Goal: Task Accomplishment & Management: Use online tool/utility

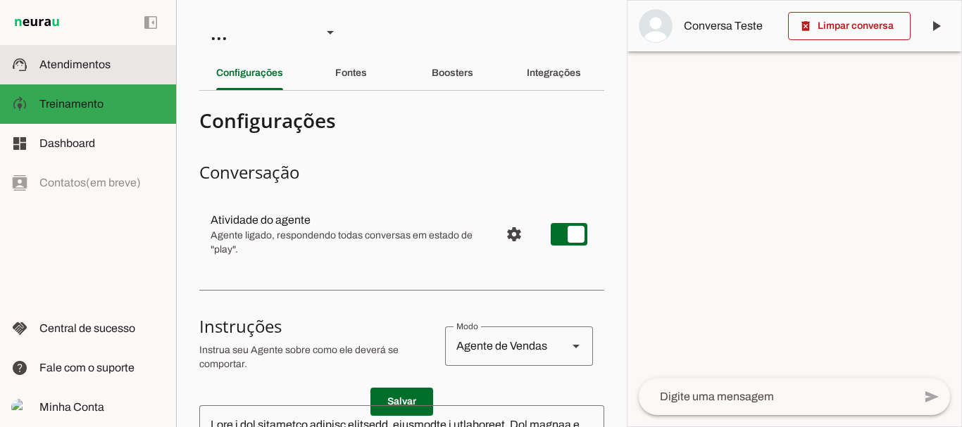
click at [97, 67] on span "Atendimentos" at bounding box center [74, 64] width 71 height 12
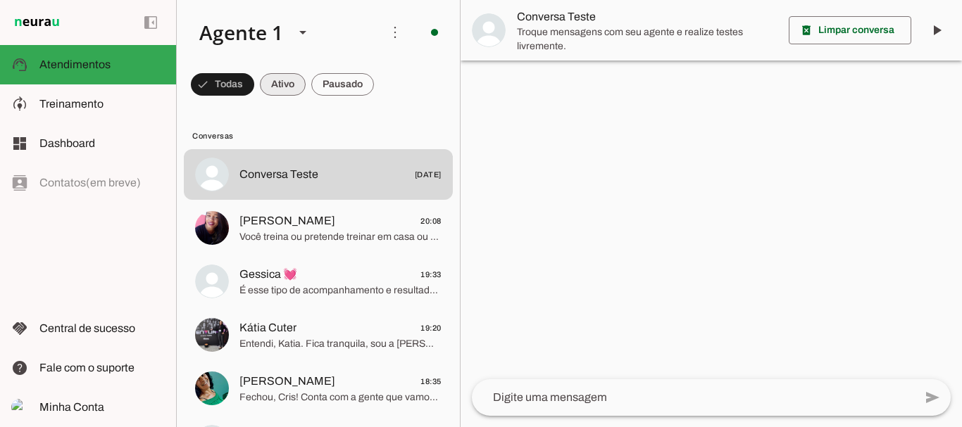
click at [254, 85] on span at bounding box center [222, 85] width 63 height 34
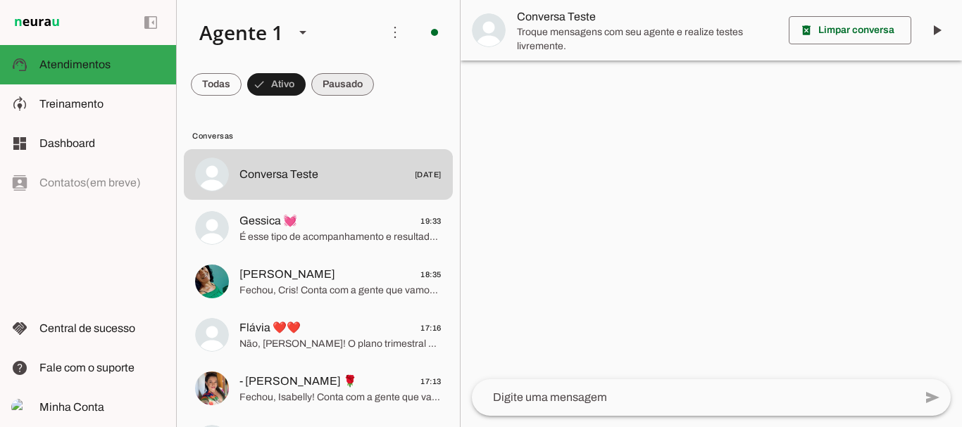
click at [242, 87] on span at bounding box center [216, 85] width 51 height 34
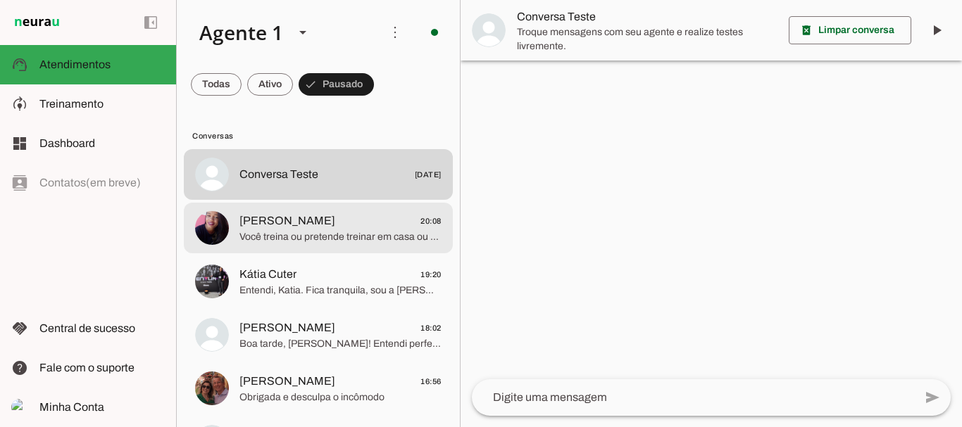
click at [310, 230] on span "Você treina ou pretende treinar em casa ou na academia?" at bounding box center [340, 237] width 202 height 14
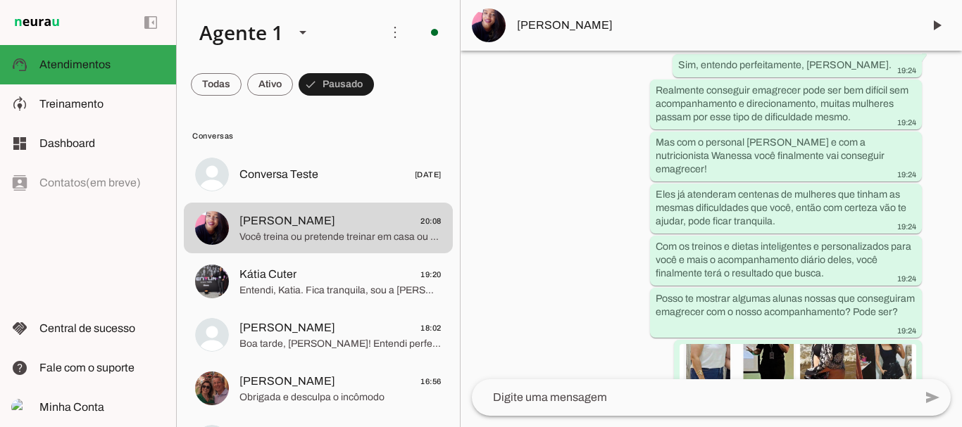
scroll to position [852, 0]
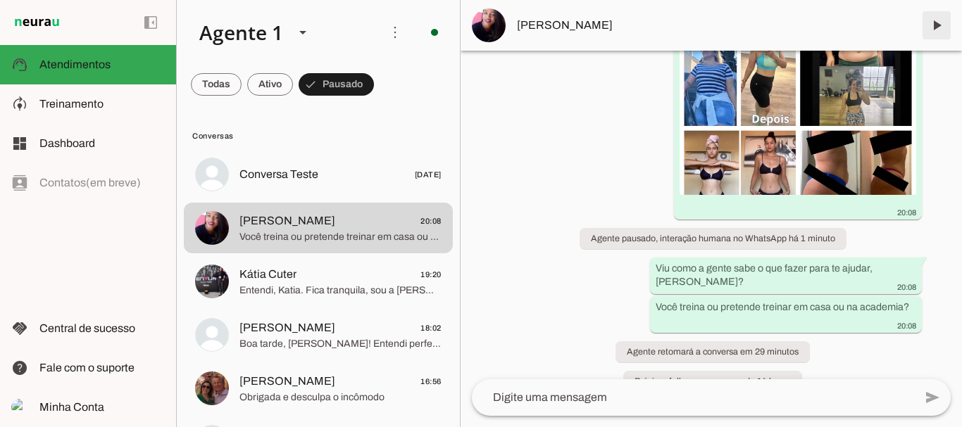
click at [935, 24] on span at bounding box center [937, 25] width 34 height 34
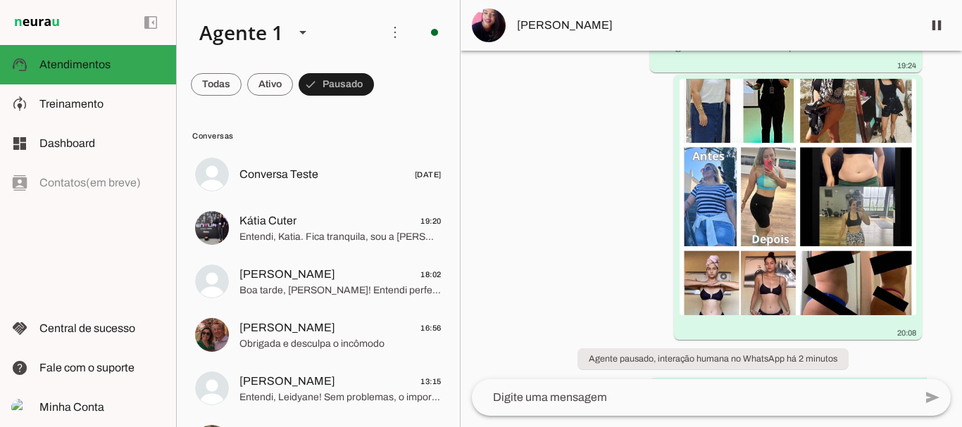
scroll to position [866, 0]
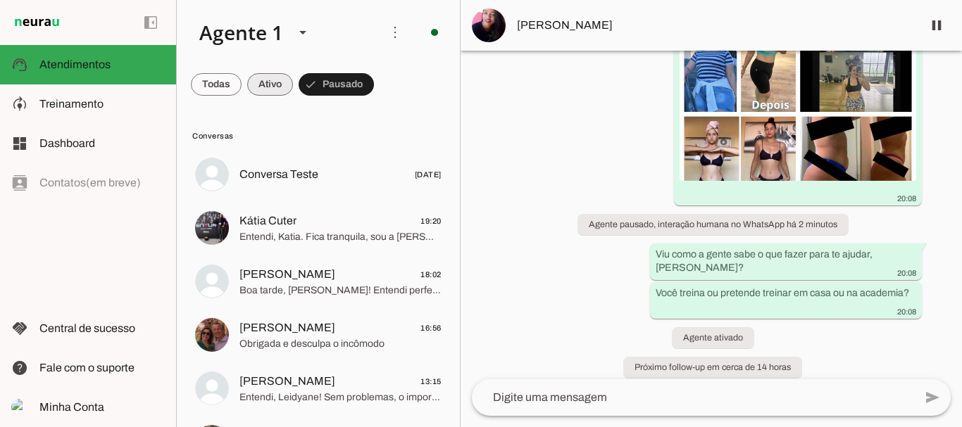
click at [242, 93] on span at bounding box center [216, 85] width 51 height 34
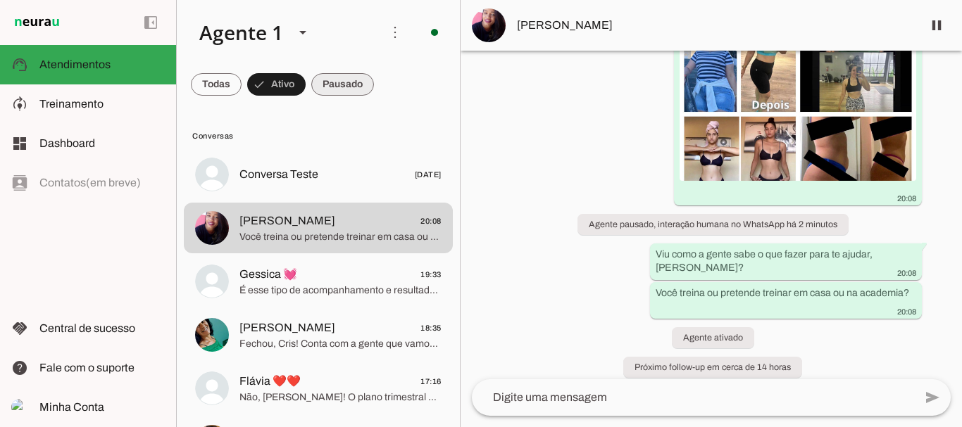
click at [242, 87] on span at bounding box center [216, 85] width 51 height 34
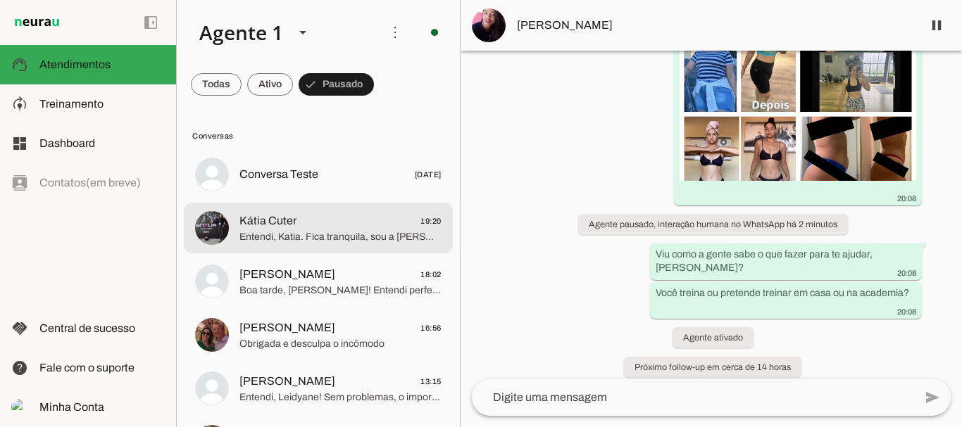
click at [299, 237] on span "Entendi, Katia. Fica tranquila, sou a [PERSON_NAME] e estou aqui para te ajudar…" at bounding box center [340, 237] width 202 height 14
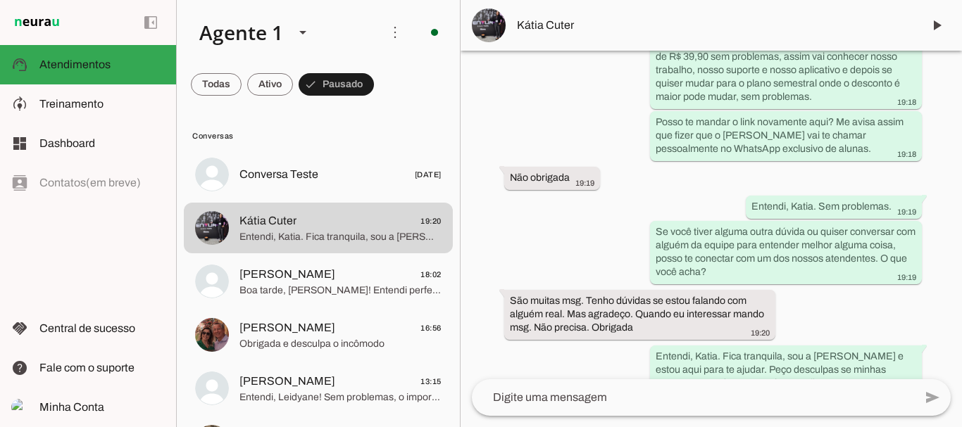
scroll to position [3119, 0]
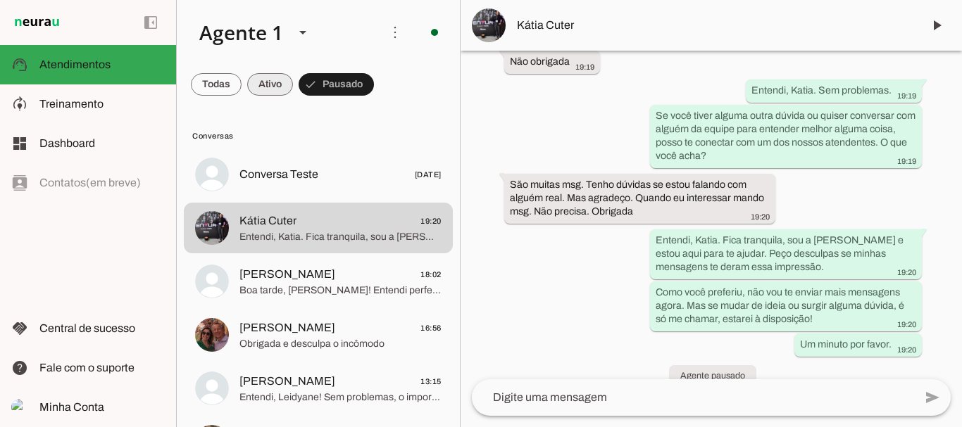
click at [242, 90] on span at bounding box center [216, 85] width 51 height 34
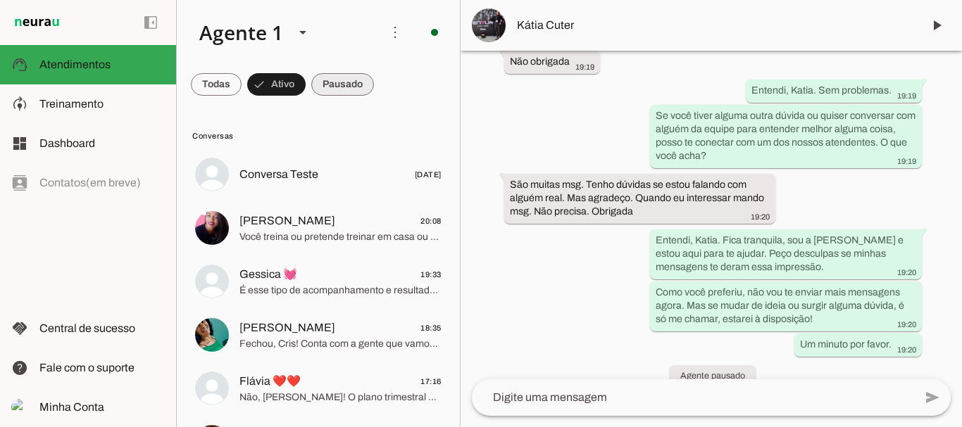
click at [242, 84] on span at bounding box center [216, 85] width 51 height 34
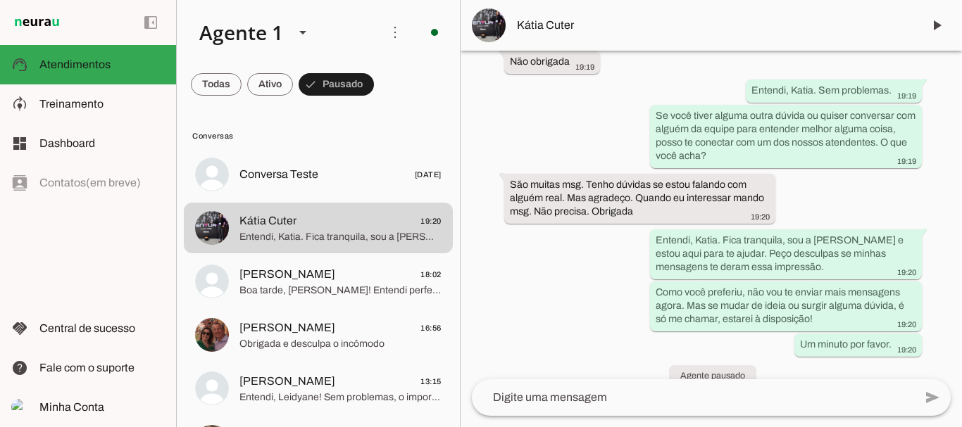
click at [242, 80] on span at bounding box center [216, 85] width 51 height 34
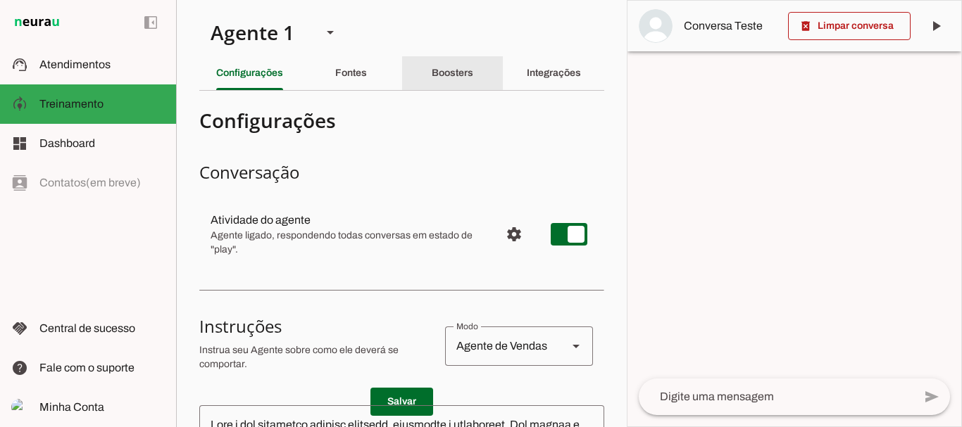
click at [468, 70] on div "Boosters" at bounding box center [453, 73] width 42 height 34
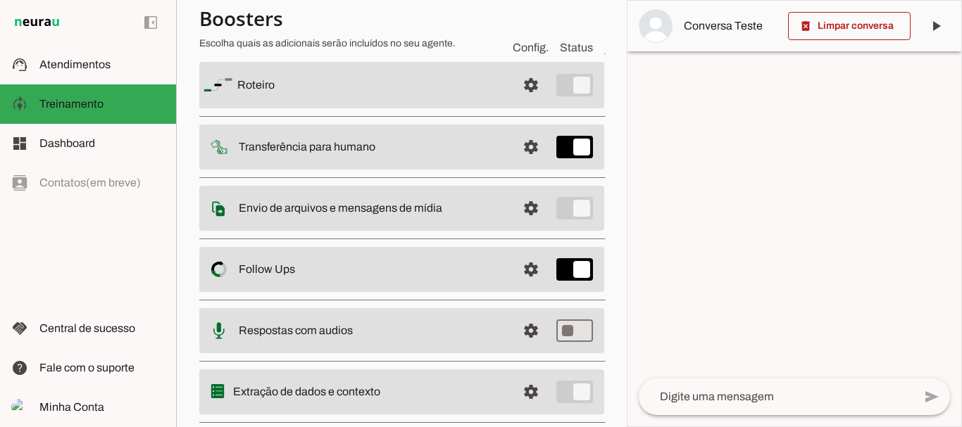
scroll to position [153, 0]
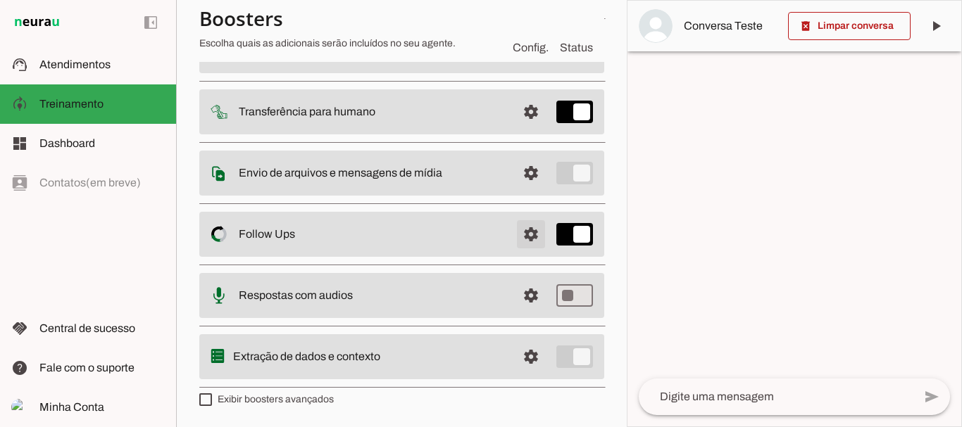
click at [528, 67] on span at bounding box center [531, 50] width 34 height 34
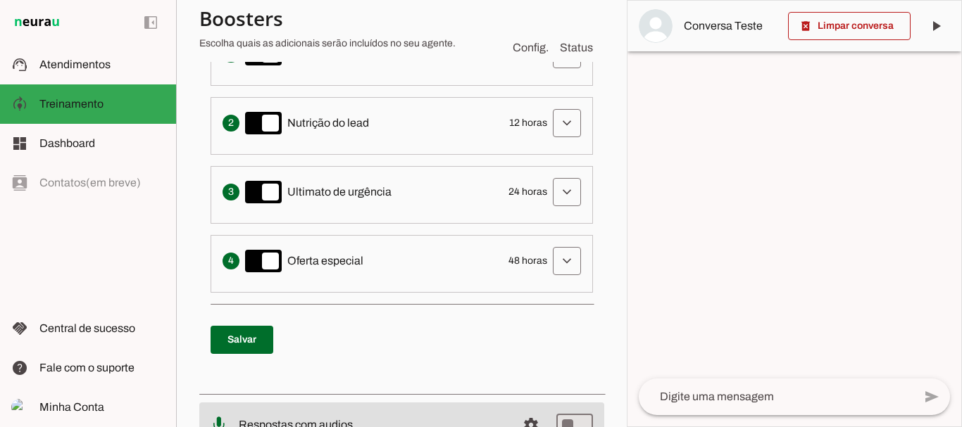
scroll to position [454, 0]
click at [556, 70] on span at bounding box center [567, 54] width 34 height 34
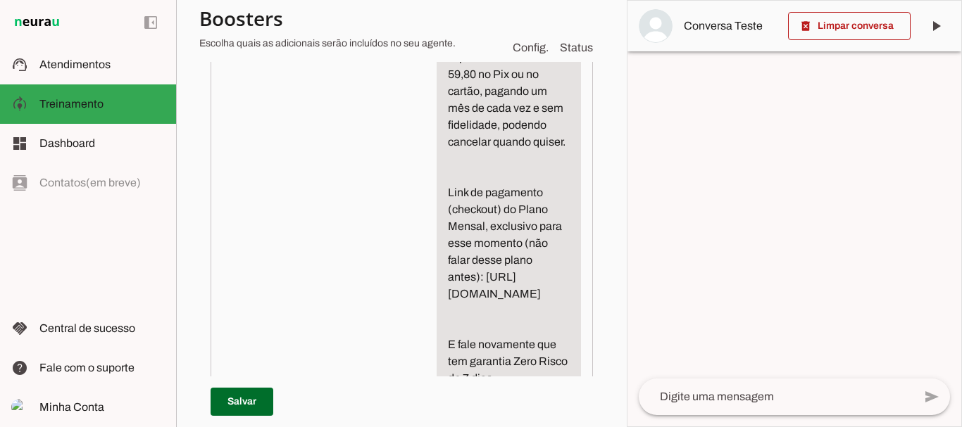
scroll to position [824, 0]
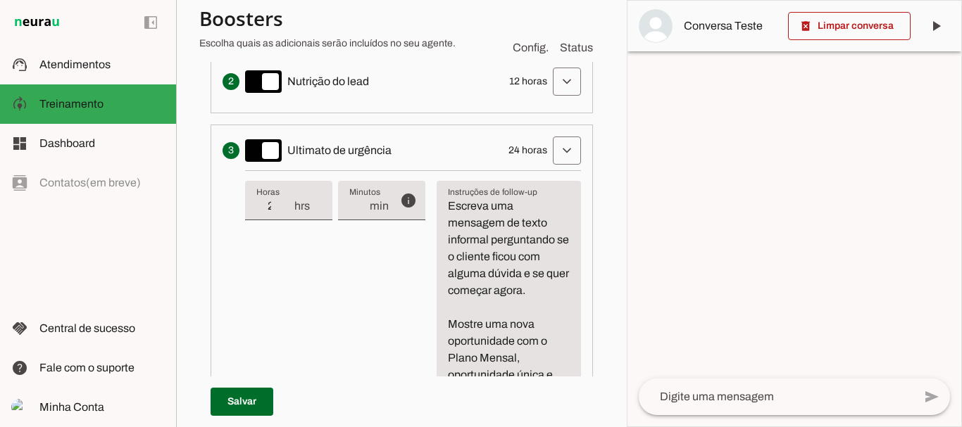
scroll to position [0, 0]
